Goal: Transaction & Acquisition: Purchase product/service

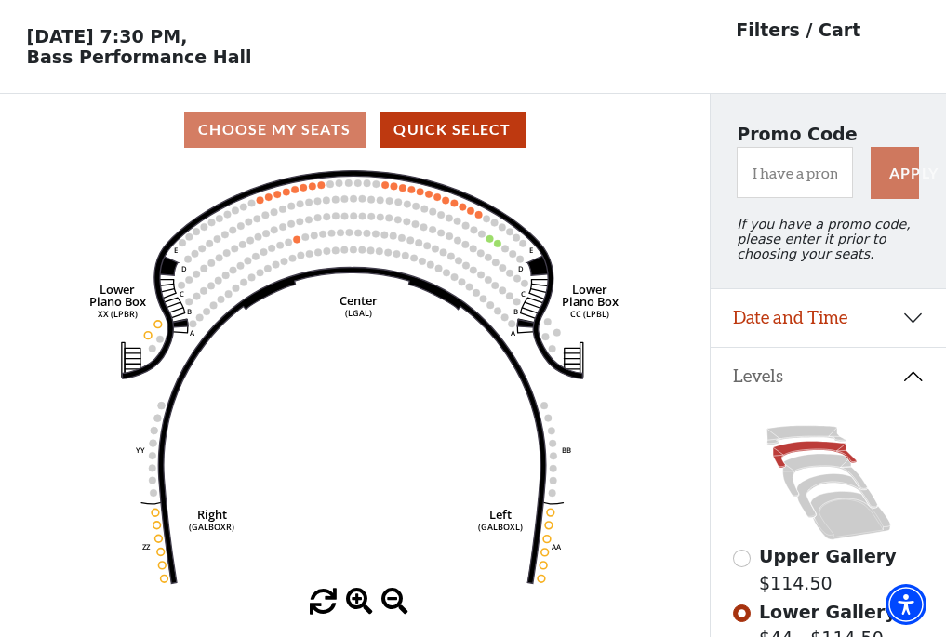
scroll to position [87, 0]
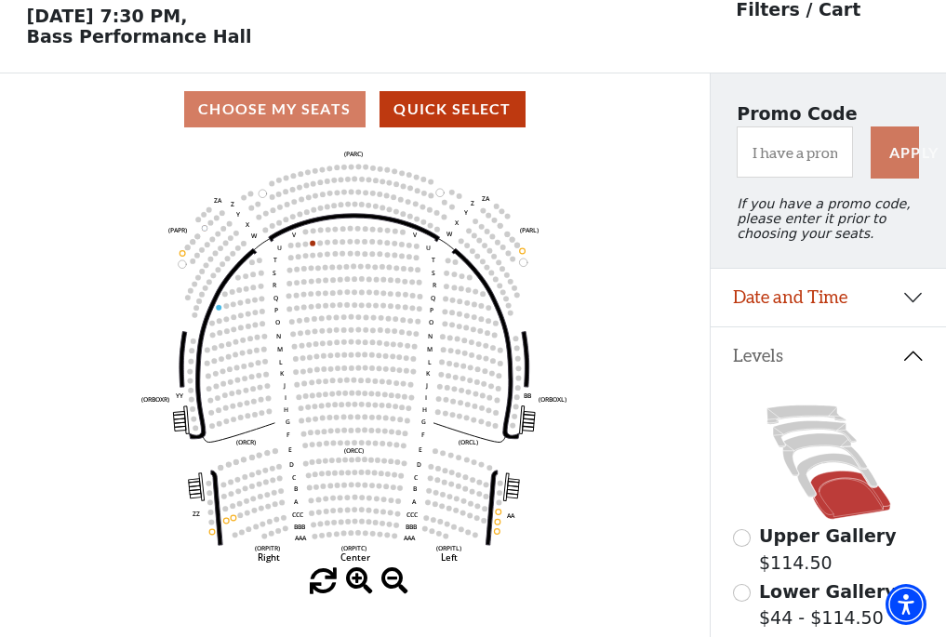
scroll to position [87, 0]
